Goal: Information Seeking & Learning: Learn about a topic

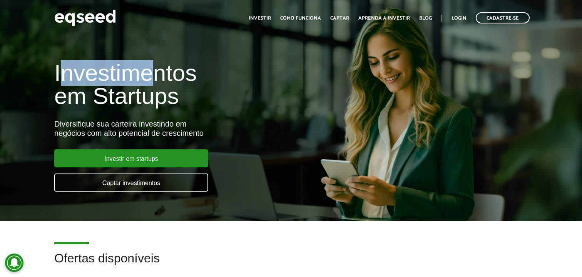
drag, startPoint x: 111, startPoint y: 68, endPoint x: 192, endPoint y: 85, distance: 82.7
click at [178, 77] on h1 "Investimentos em Startups" at bounding box center [194, 85] width 280 height 46
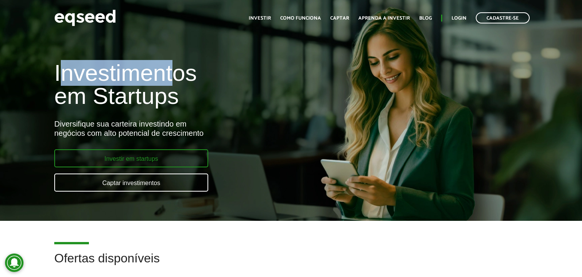
click at [182, 157] on link "Investir em startups" at bounding box center [131, 158] width 154 height 18
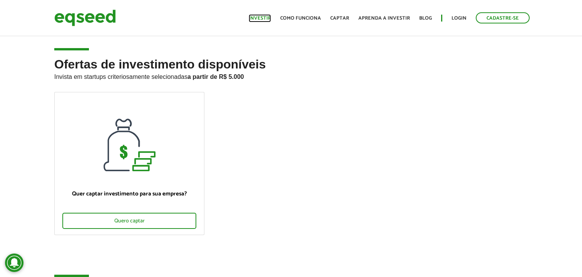
click at [261, 19] on link "Investir" at bounding box center [260, 18] width 22 height 5
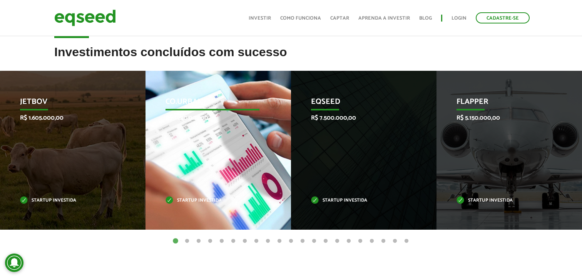
scroll to position [241, 0]
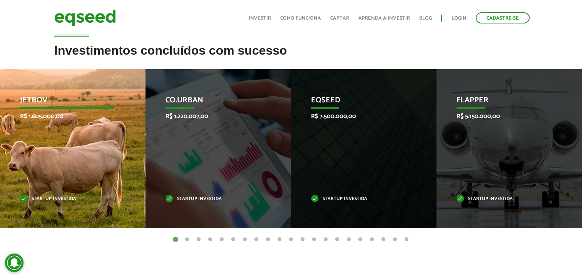
click at [40, 103] on p "JetBov" at bounding box center [67, 102] width 94 height 13
click at [35, 100] on p "JetBov" at bounding box center [67, 102] width 94 height 13
click at [38, 115] on p "R$ 1.605.000,00" at bounding box center [67, 116] width 94 height 7
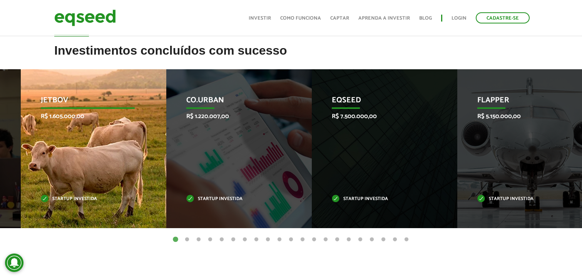
drag, startPoint x: 27, startPoint y: 114, endPoint x: 49, endPoint y: 113, distance: 22.0
click at [49, 113] on p "R$ 1.605.000,00" at bounding box center [88, 116] width 94 height 7
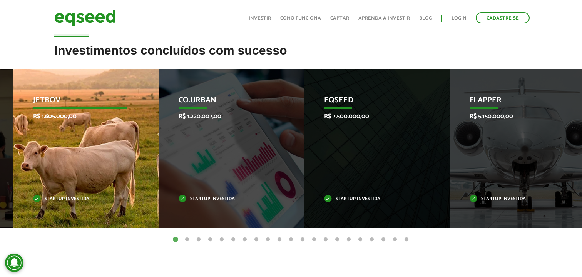
drag, startPoint x: 92, startPoint y: 136, endPoint x: 229, endPoint y: 145, distance: 137.8
click at [147, 145] on div "JetBov R$ 1.605.000,00 Startup investida" at bounding box center [80, 148] width 134 height 159
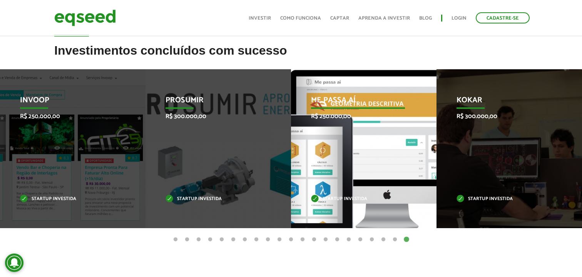
drag, startPoint x: 342, startPoint y: 129, endPoint x: 204, endPoint y: 129, distance: 138.2
click at [291, 129] on div "Me Passa Aí R$ 250.000,00 Startup investida" at bounding box center [358, 148] width 134 height 159
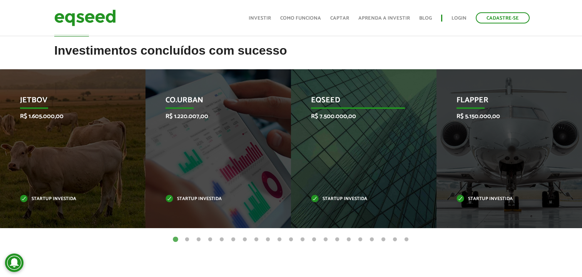
click at [339, 120] on p "R$ 7.500.000,00" at bounding box center [358, 116] width 94 height 7
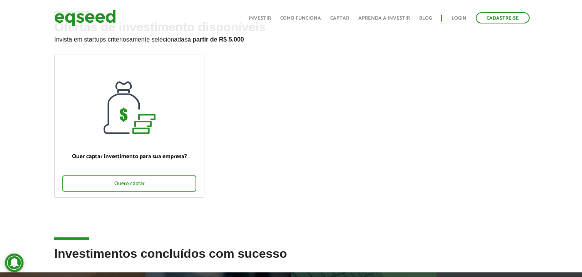
scroll to position [0, 0]
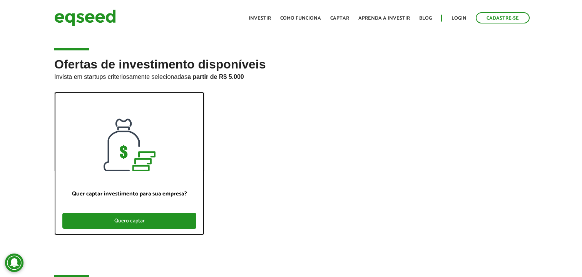
click at [154, 220] on div "Quero captar" at bounding box center [129, 221] width 134 height 16
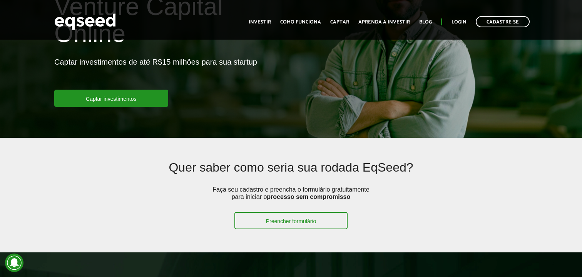
scroll to position [93, 0]
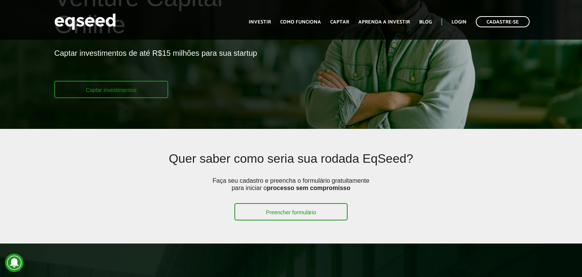
click at [135, 85] on link "Captar investimentos" at bounding box center [111, 89] width 114 height 17
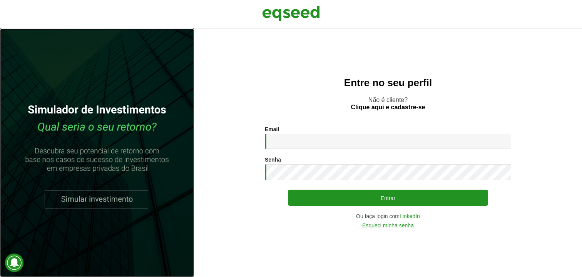
click at [85, 200] on link at bounding box center [97, 152] width 194 height 249
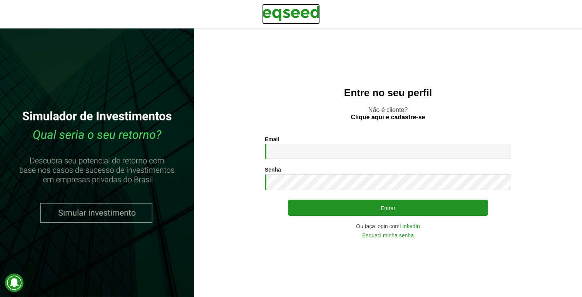
click at [280, 16] on img at bounding box center [291, 13] width 58 height 19
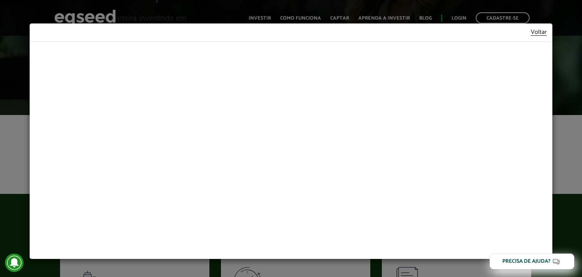
scroll to position [107, 0]
click at [538, 34] on link "Voltar" at bounding box center [539, 32] width 16 height 7
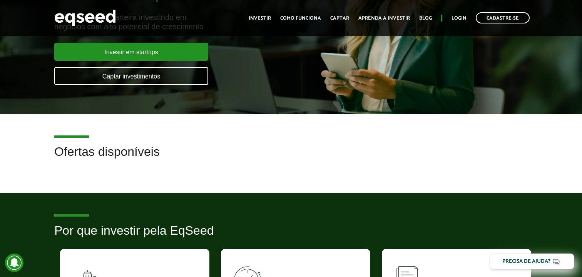
scroll to position [0, 0]
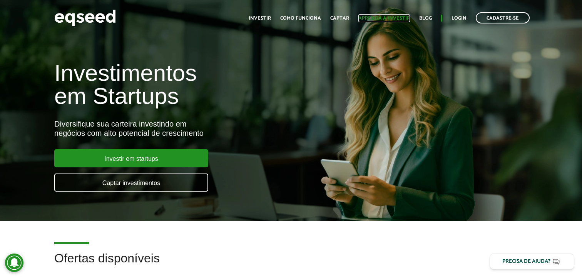
click at [382, 18] on link "Aprenda a investir" at bounding box center [384, 18] width 52 height 5
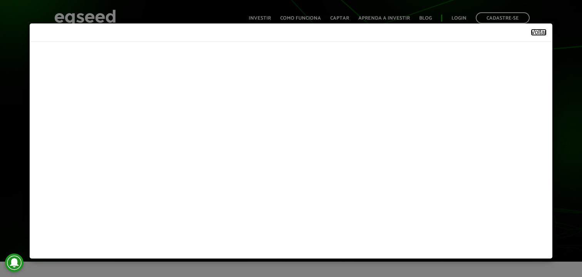
click at [536, 33] on link "Voltar" at bounding box center [539, 32] width 16 height 7
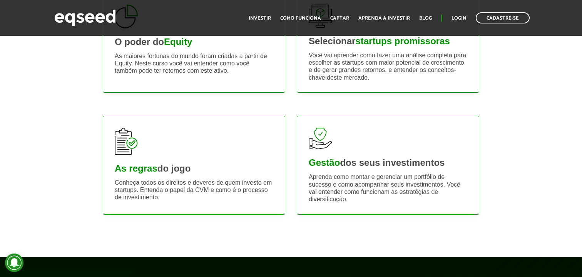
scroll to position [353, 0]
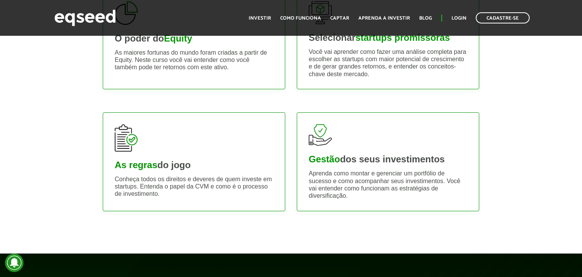
click at [327, 161] on strong "Gestão" at bounding box center [324, 159] width 31 height 10
click at [329, 156] on strong "Gestão" at bounding box center [324, 159] width 31 height 10
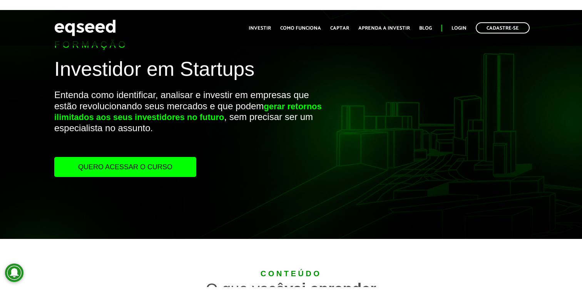
scroll to position [0, 0]
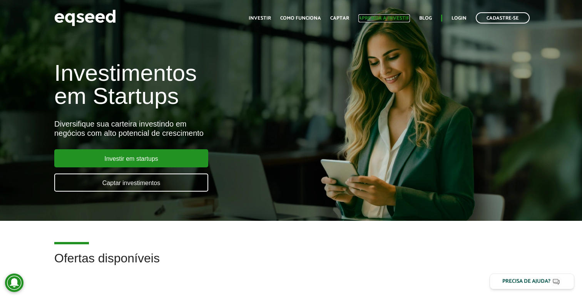
click at [369, 19] on link "Aprenda a investir" at bounding box center [384, 18] width 52 height 5
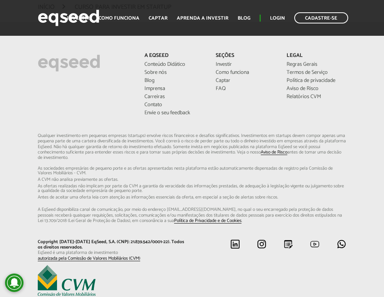
scroll to position [1275, 0]
